Goal: Download file/media

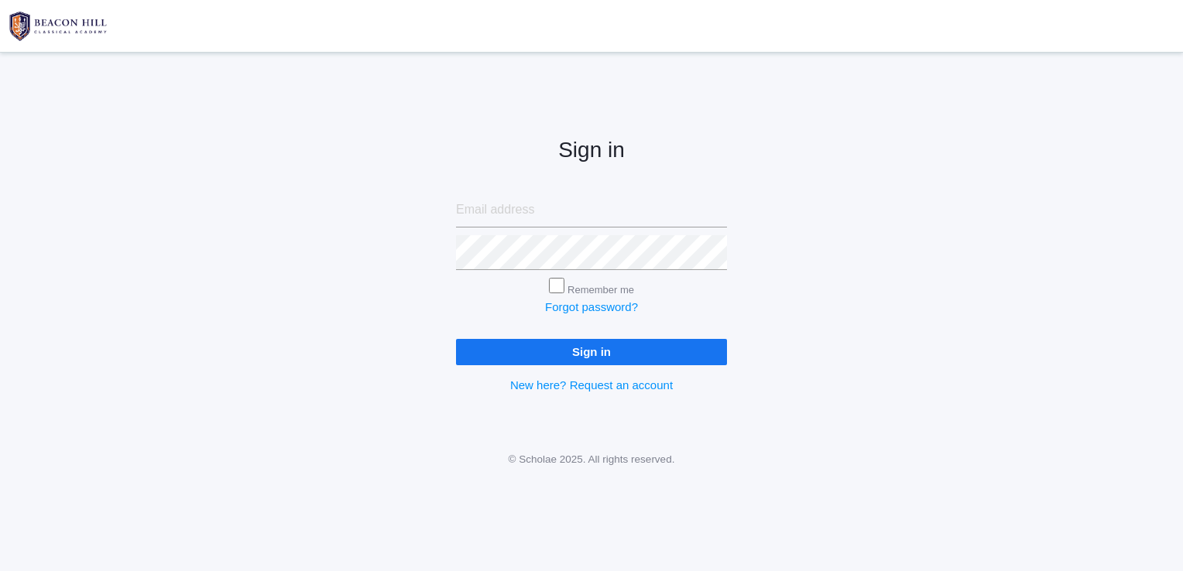
type input "[EMAIL_ADDRESS][DOMAIN_NAME]"
click at [567, 337] on form "[EMAIL_ADDRESS][DOMAIN_NAME] Remember me Forgot password? Sign in" at bounding box center [591, 279] width 271 height 172
click at [568, 352] on input "Sign in" at bounding box center [591, 352] width 271 height 26
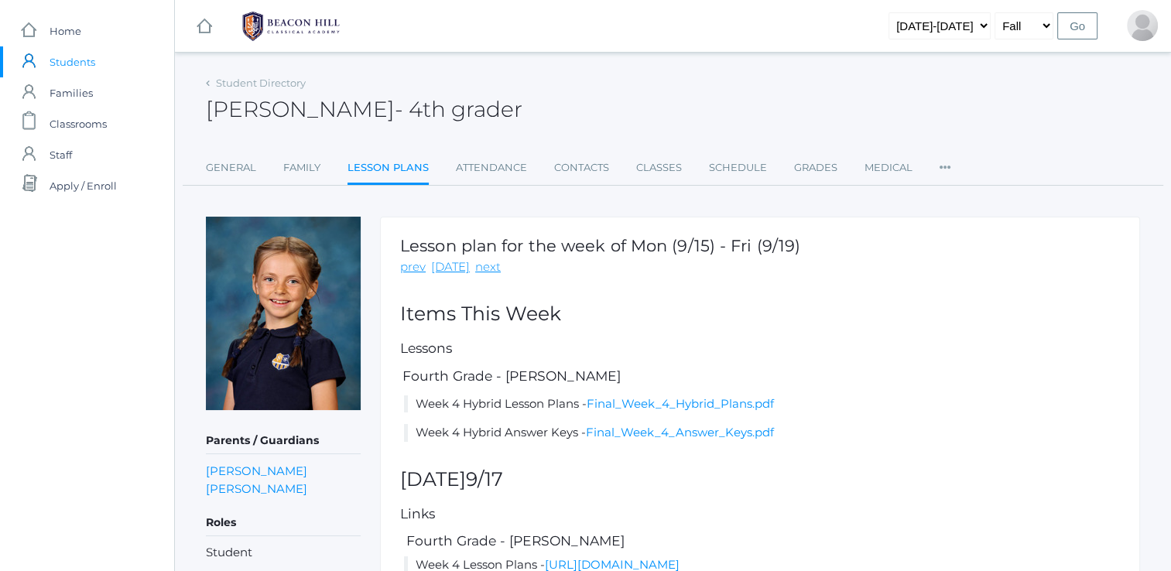
click at [551, 406] on li "Week 4 Hybrid Lesson Plans - Final_Week_4_Hybrid_Plans.pdf" at bounding box center [762, 405] width 716 height 18
click at [632, 396] on link "Final_Week_4_Hybrid_Plans.pdf" at bounding box center [680, 403] width 187 height 15
click at [636, 397] on link "Final_Week_4_Hybrid_Plans.pdf" at bounding box center [680, 403] width 187 height 15
